Goal: Task Accomplishment & Management: Manage account settings

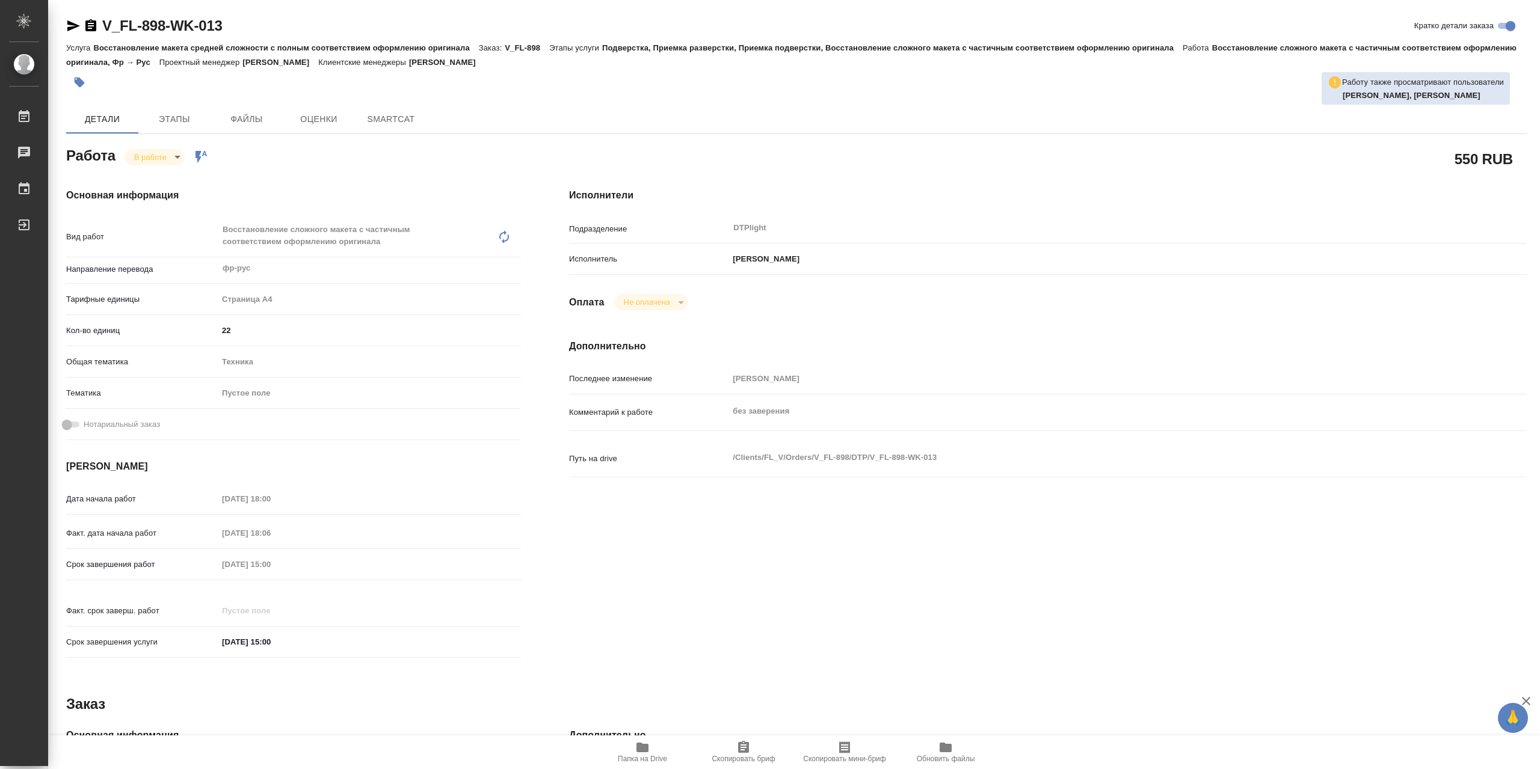
type textarea "x"
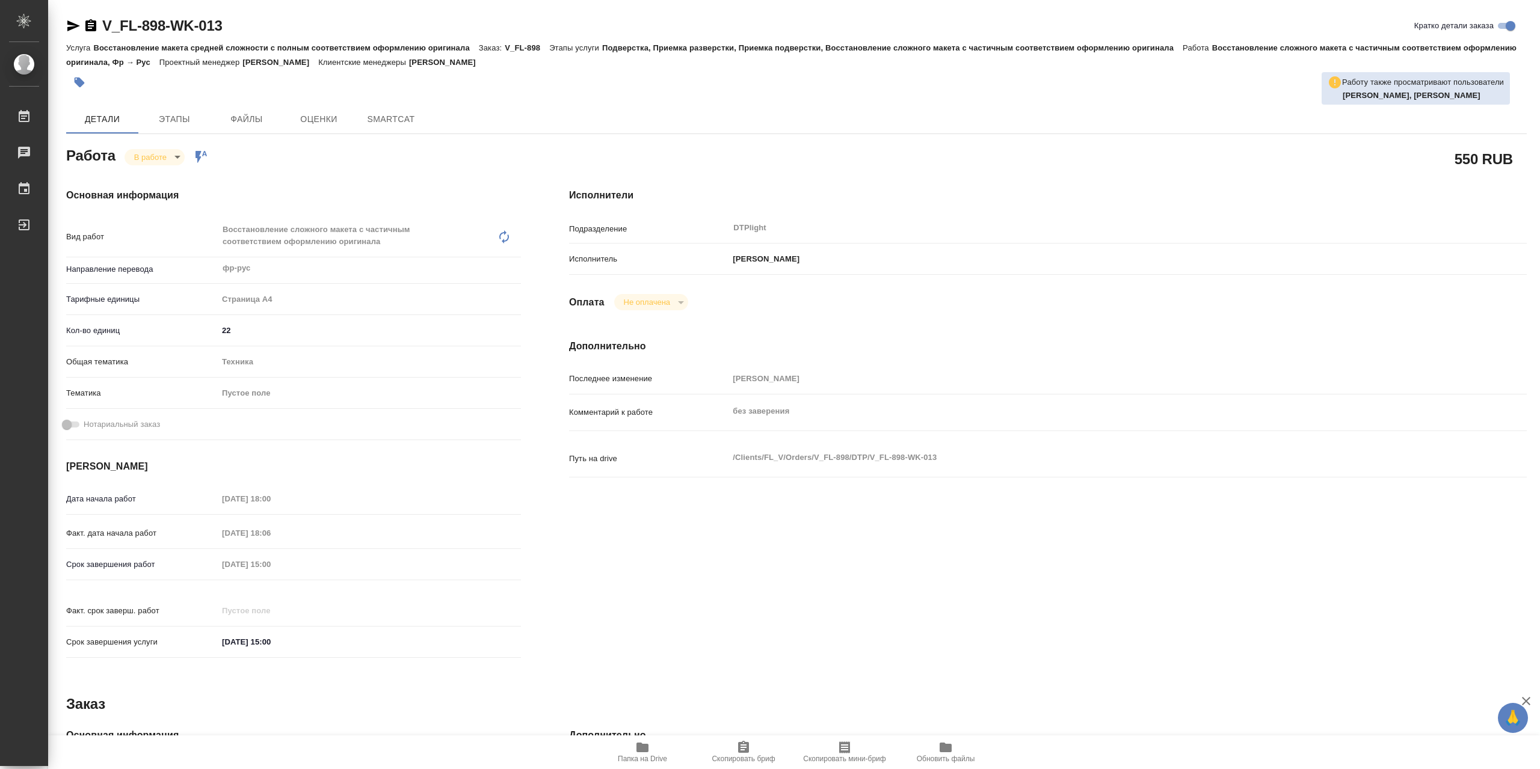
type textarea "x"
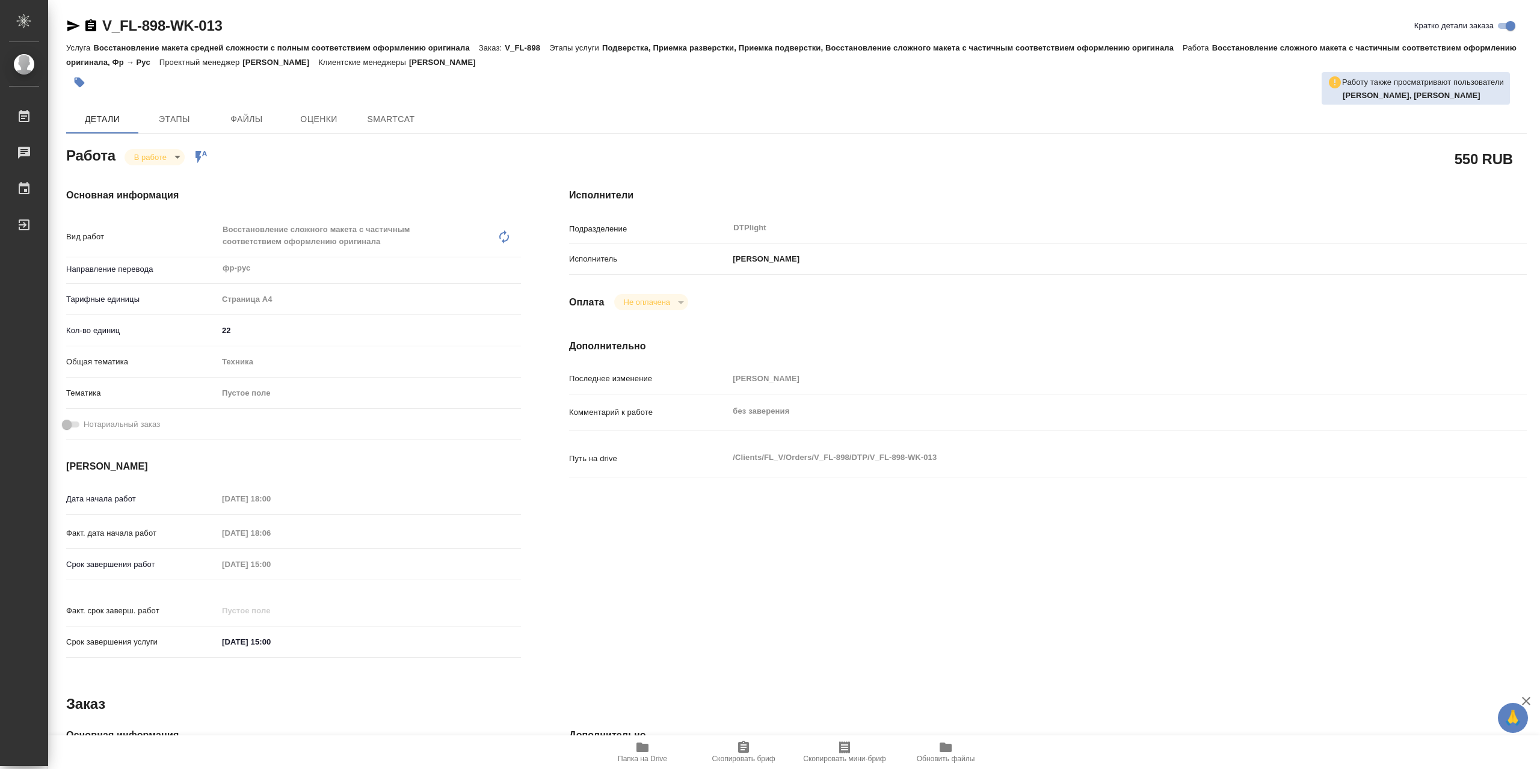
type textarea "x"
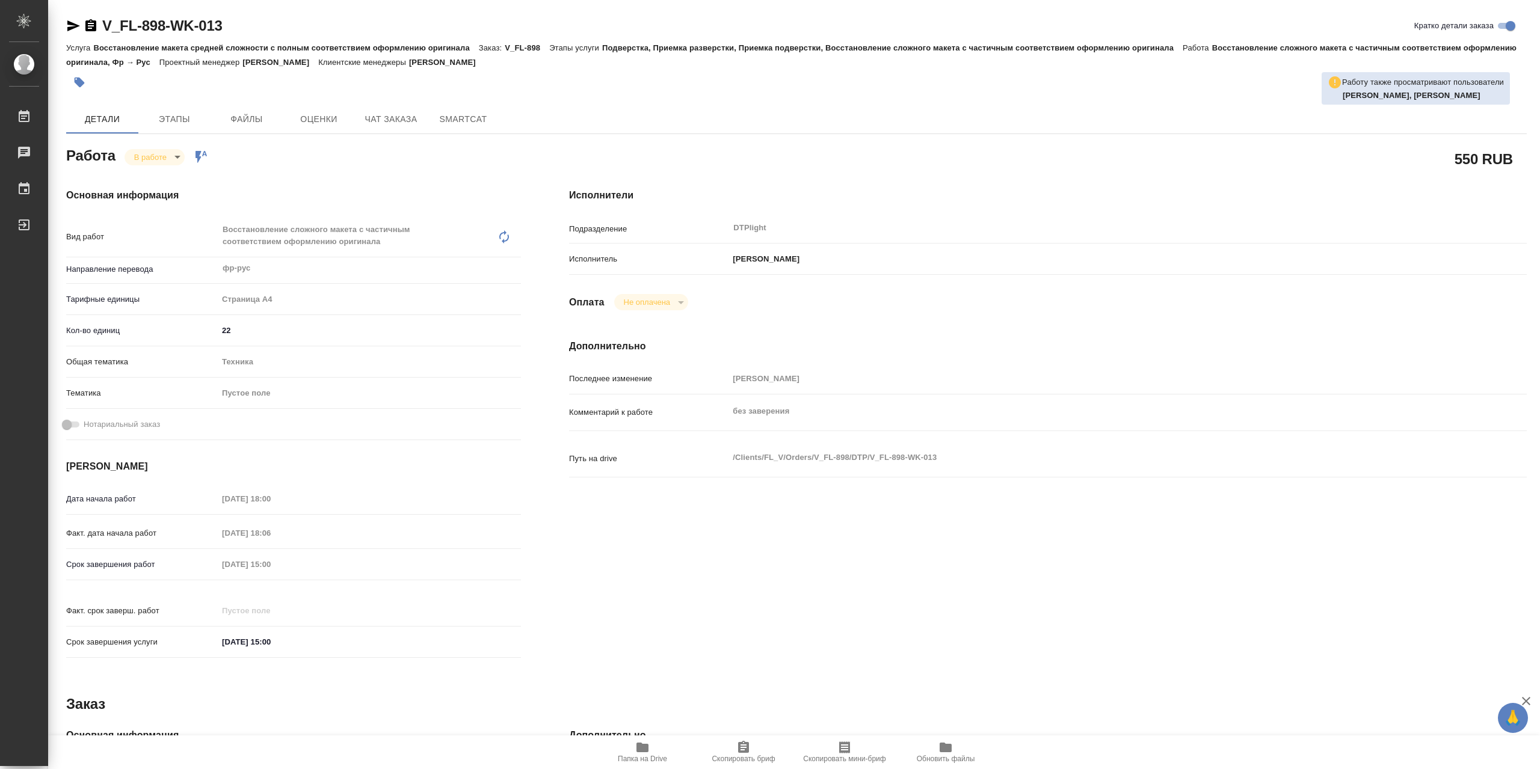
type textarea "x"
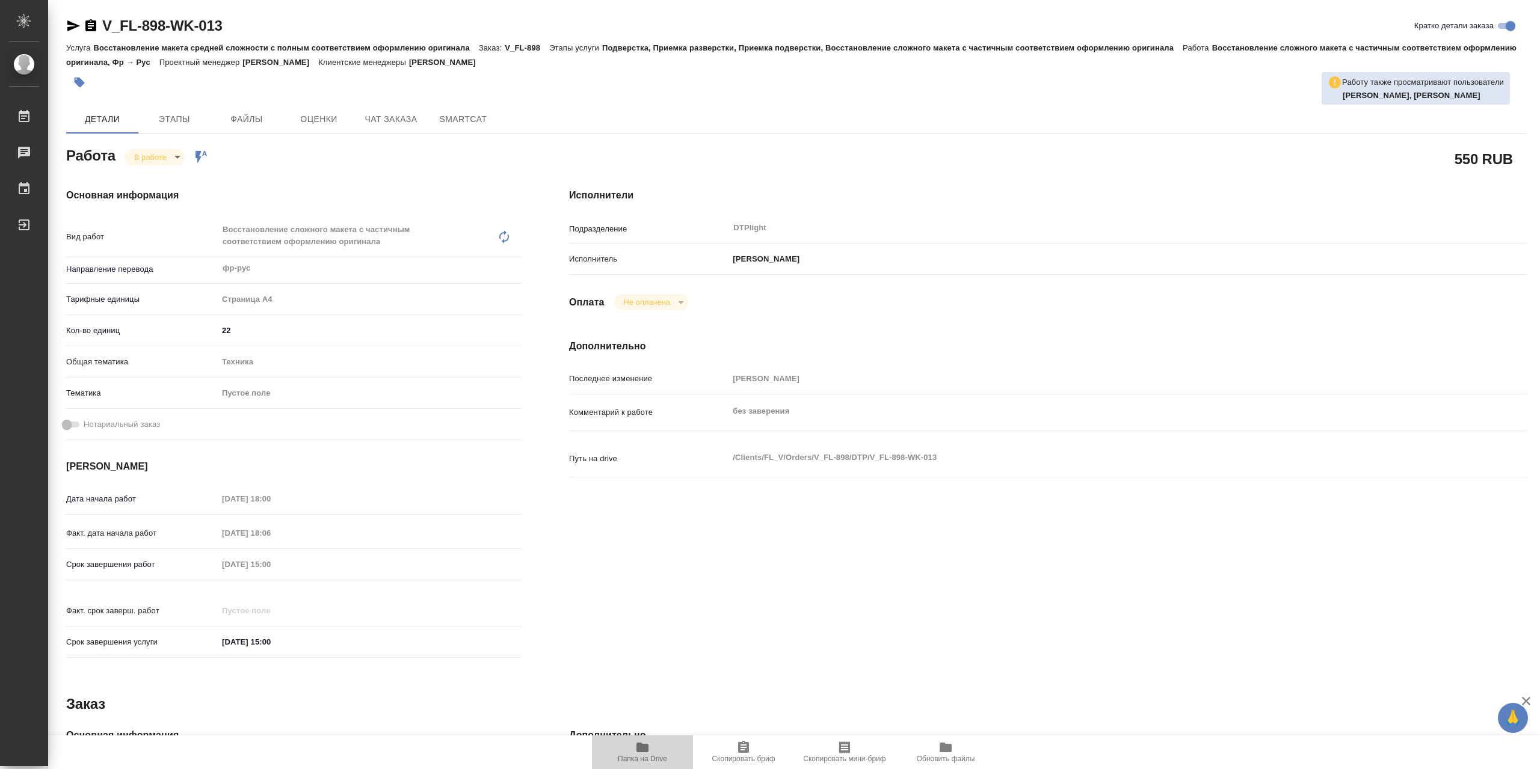
click at [645, 741] on icon "button" at bounding box center [642, 747] width 14 height 14
type textarea "x"
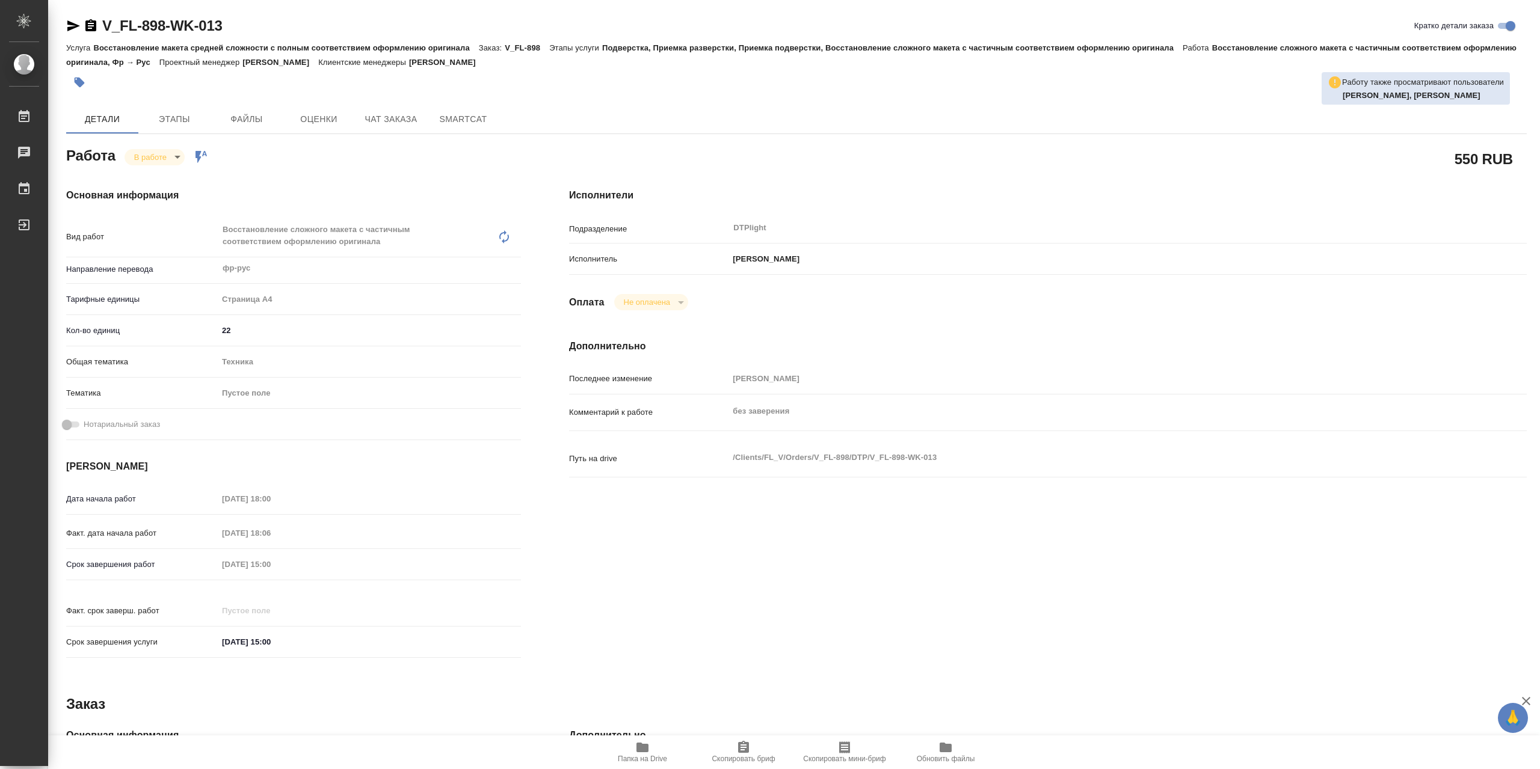
type textarea "x"
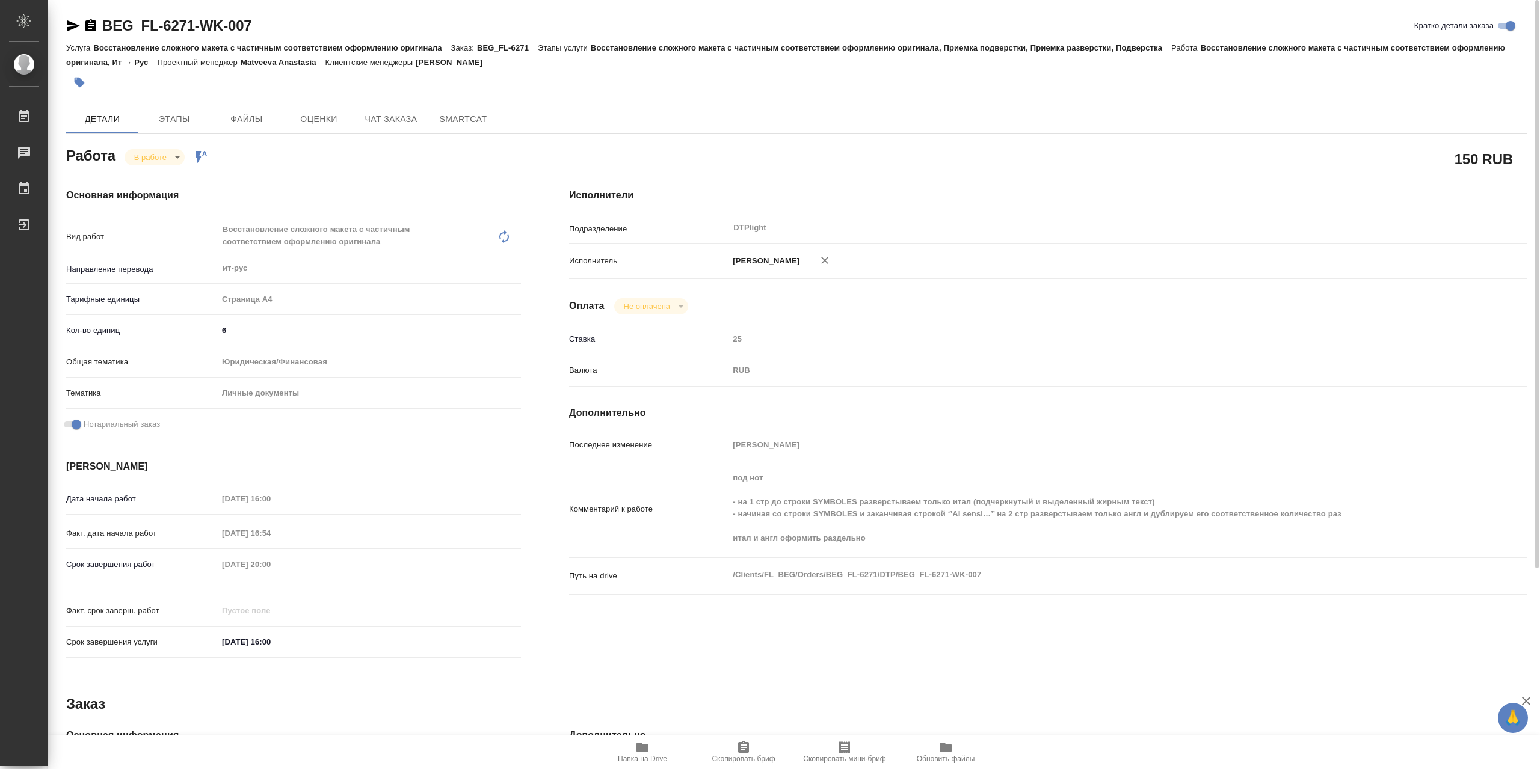
click at [647, 749] on icon "button" at bounding box center [642, 748] width 12 height 10
click at [642, 744] on icon "button" at bounding box center [642, 748] width 12 height 10
click at [158, 171] on div "Основная информация Вид работ Восстановление сложного макета с частичным соотве…" at bounding box center [293, 427] width 503 height 526
click at [162, 164] on body "🙏 .cls-1 fill:#fff; AWATERA Сархатов Руслан Работы 0 Чаты График Выйти BEG_FL-6…" at bounding box center [770, 384] width 1540 height 769
click at [181, 180] on li "Выполнен" at bounding box center [163, 181] width 79 height 20
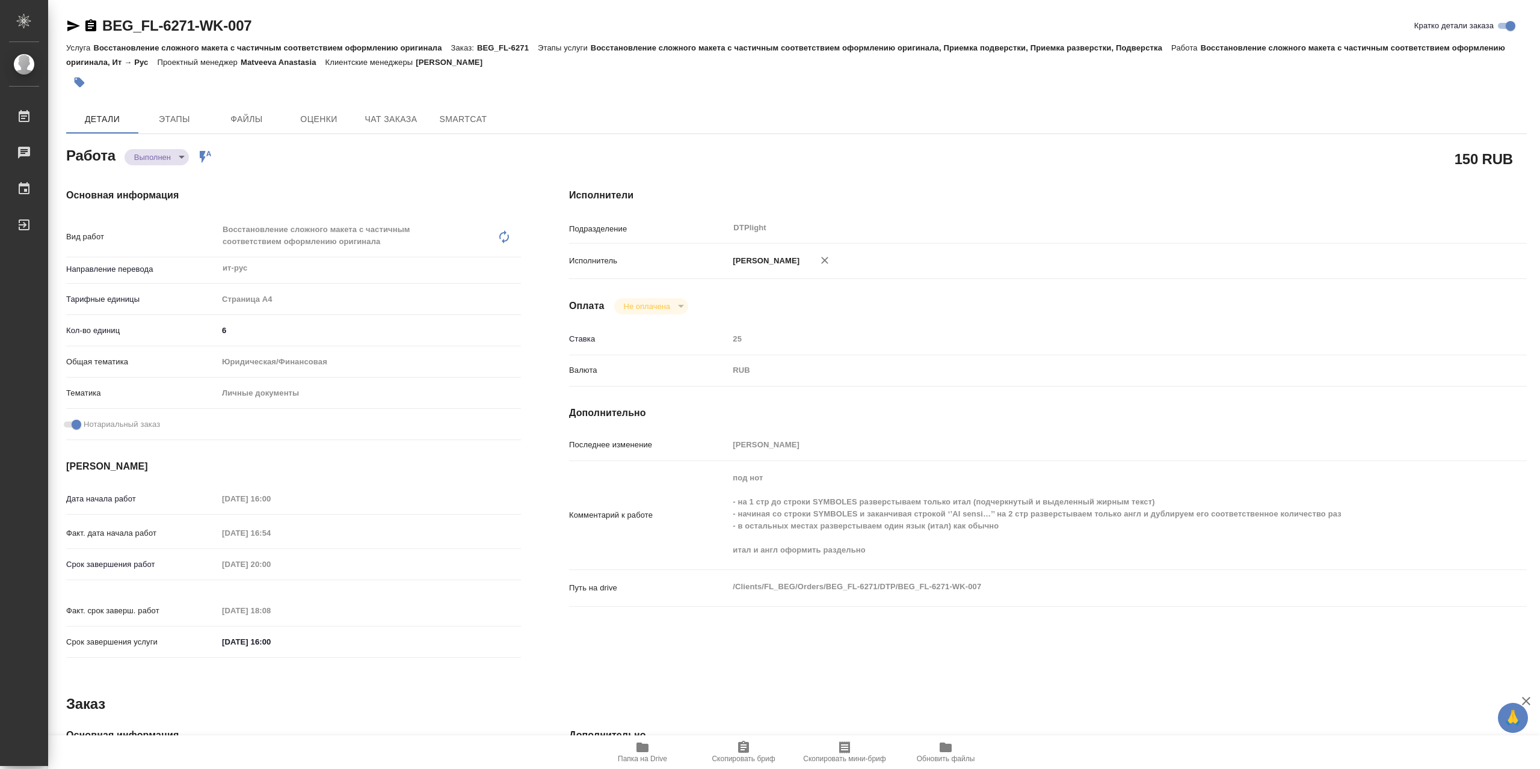
type textarea "x"
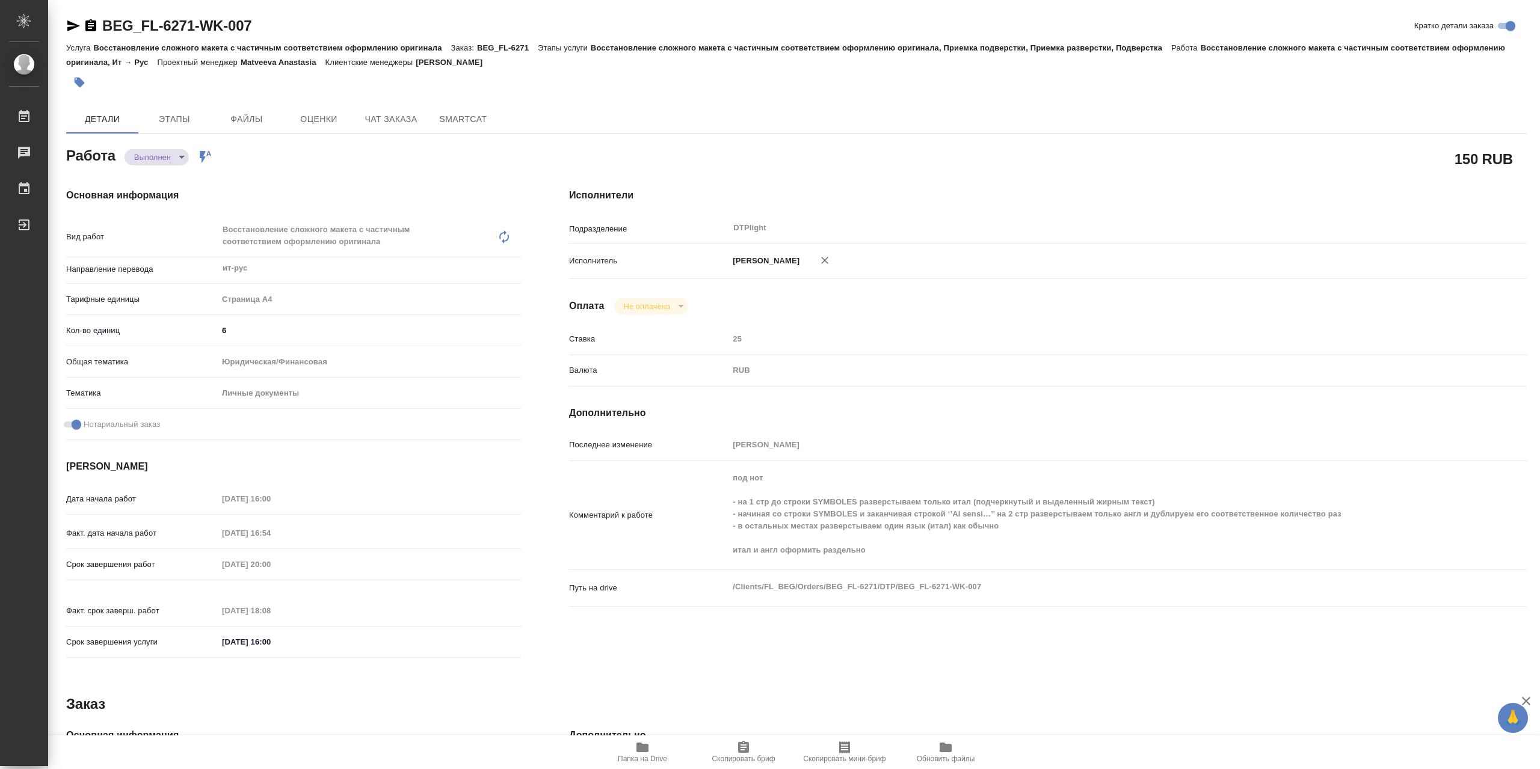
type textarea "x"
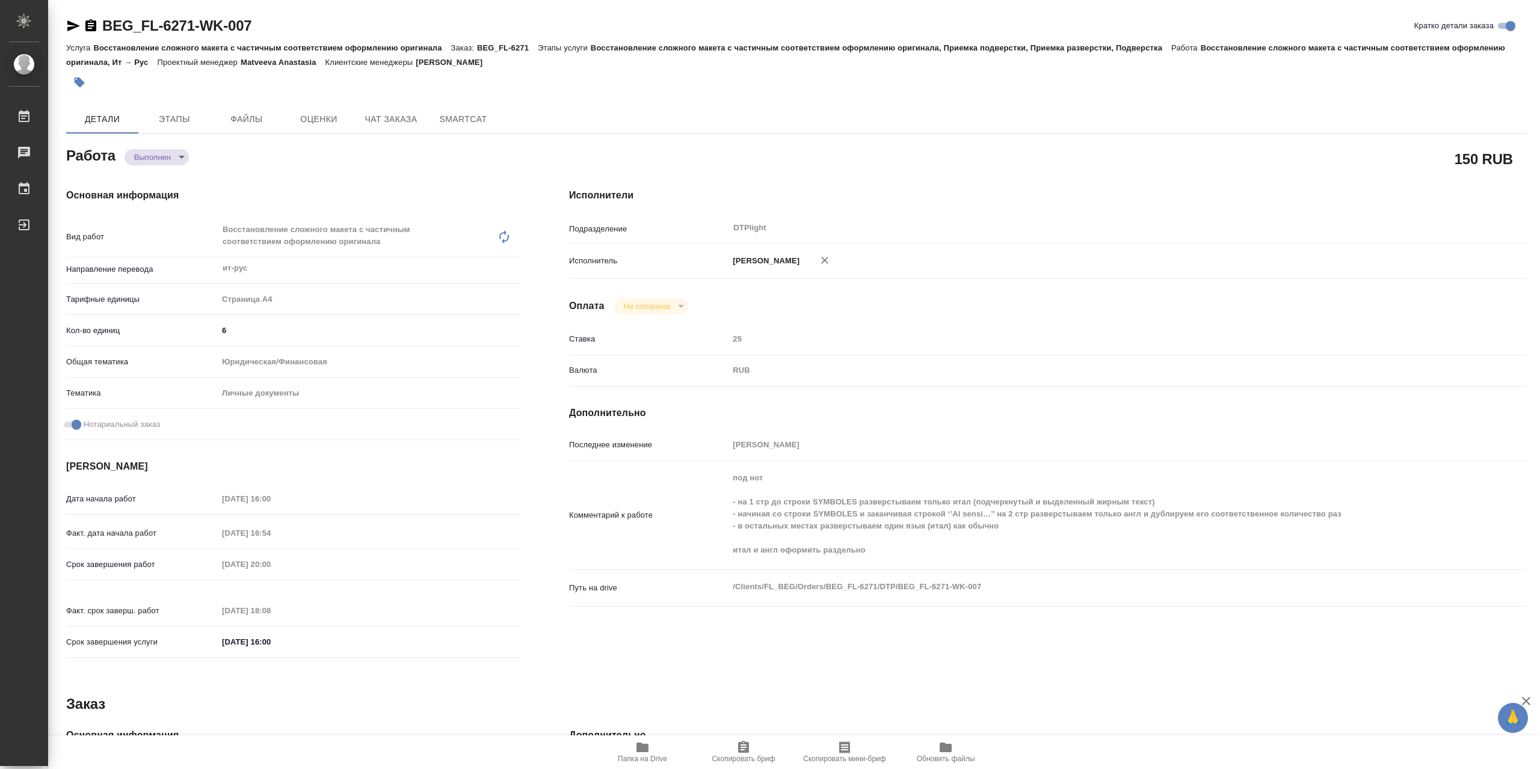
type textarea "x"
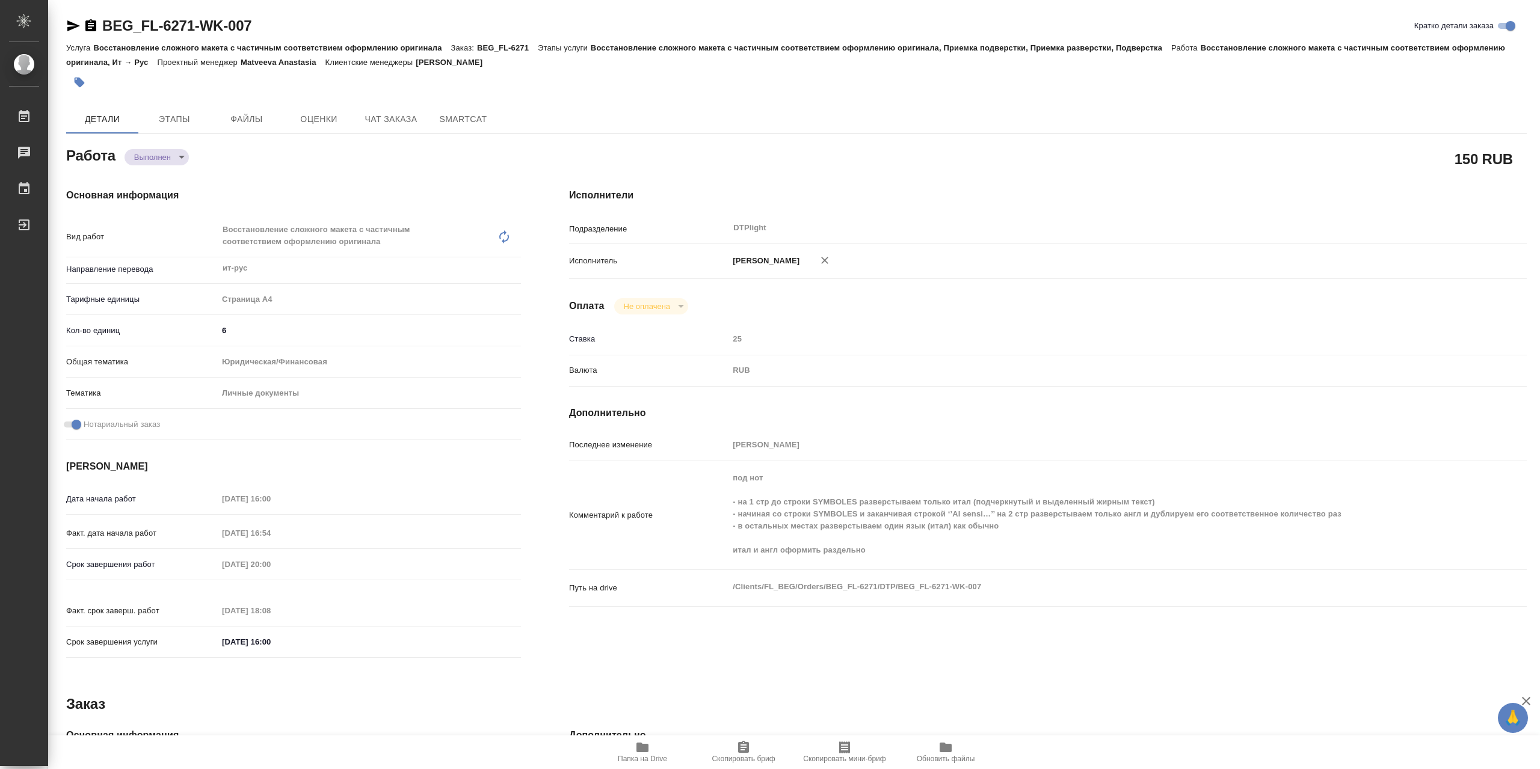
type textarea "x"
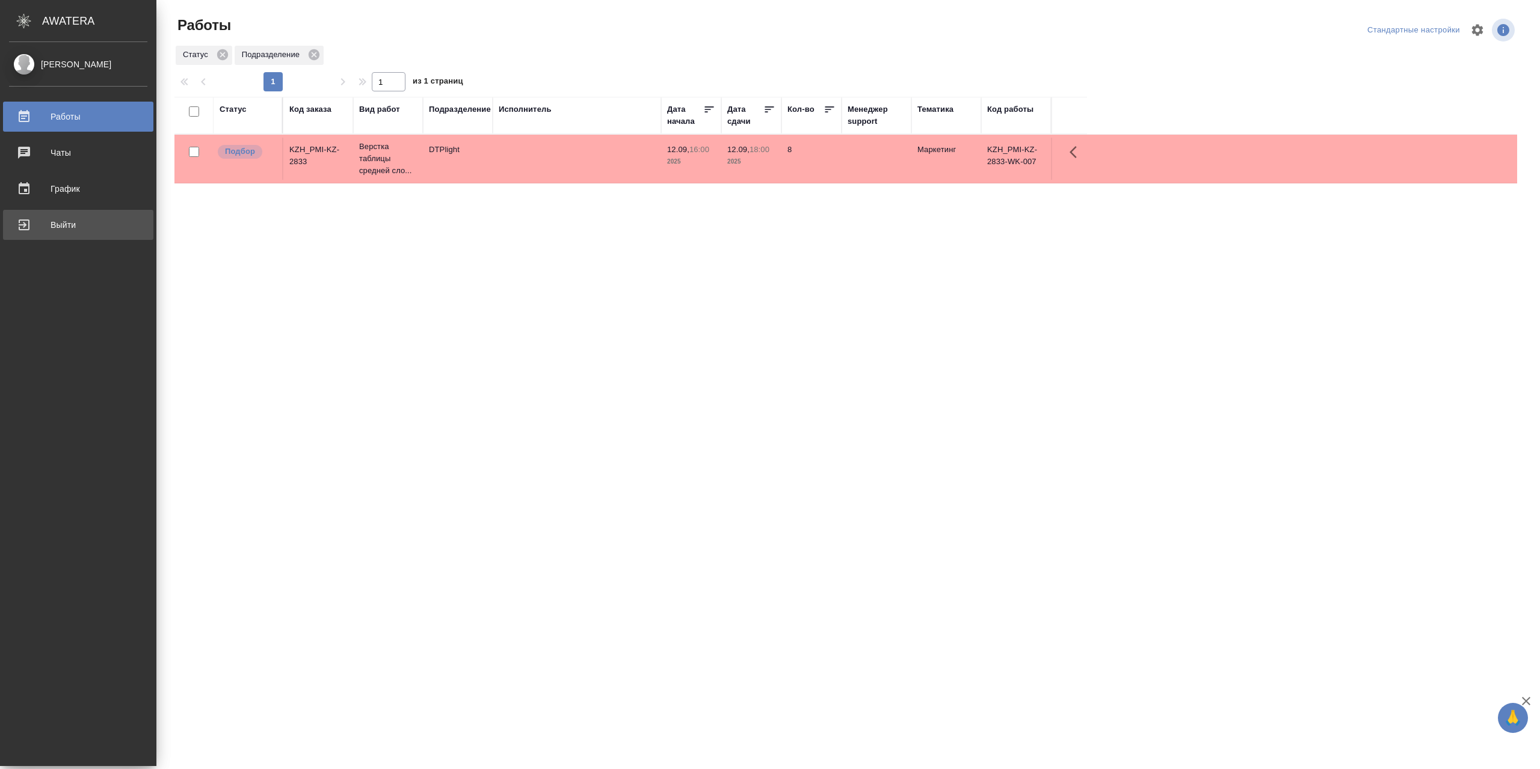
click at [31, 225] on div "Выйти" at bounding box center [78, 225] width 138 height 18
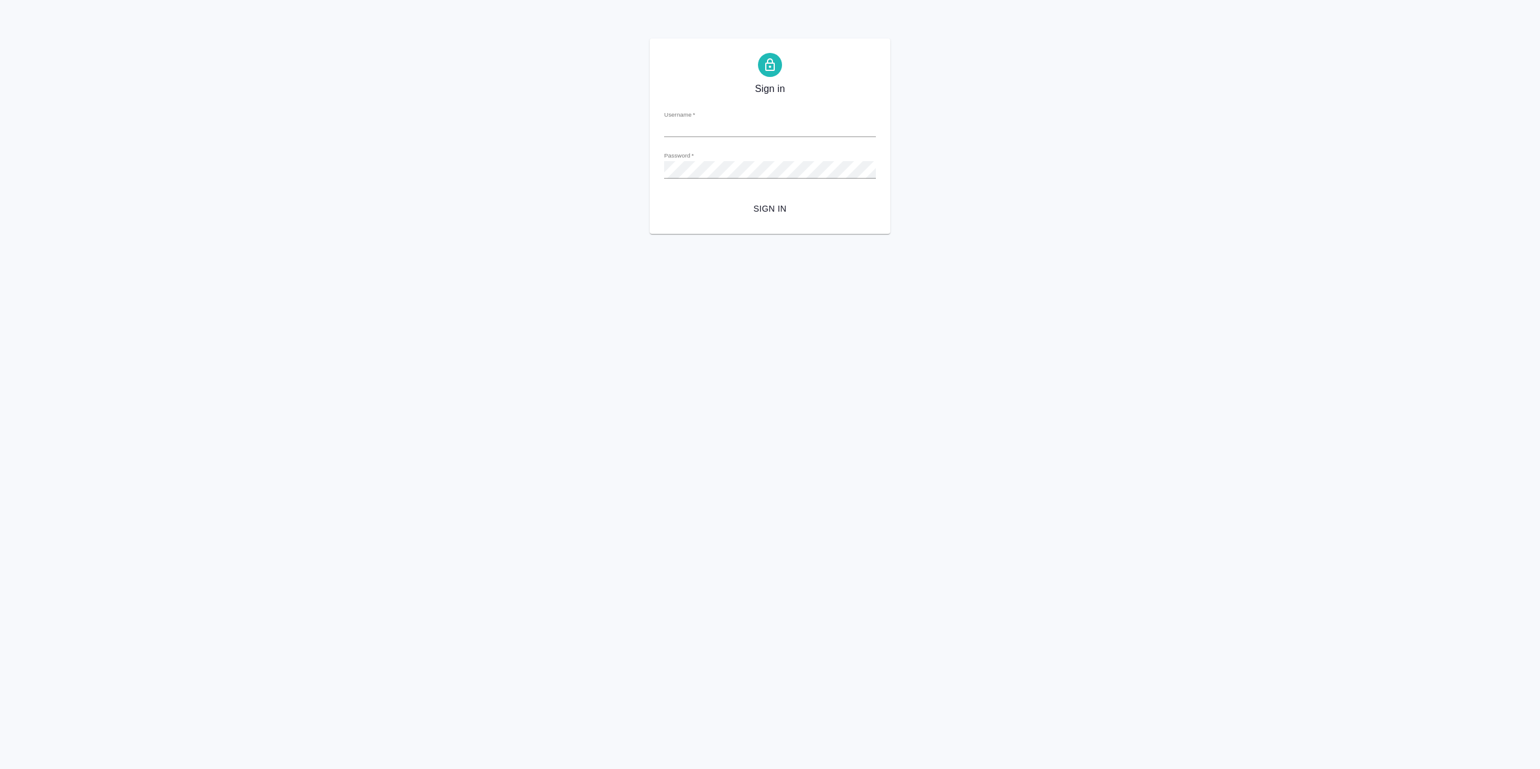
type input "r.sarkhatov@awatera.com"
click at [781, 220] on button "Sign in" at bounding box center [770, 209] width 212 height 22
